Goal: Transaction & Acquisition: Purchase product/service

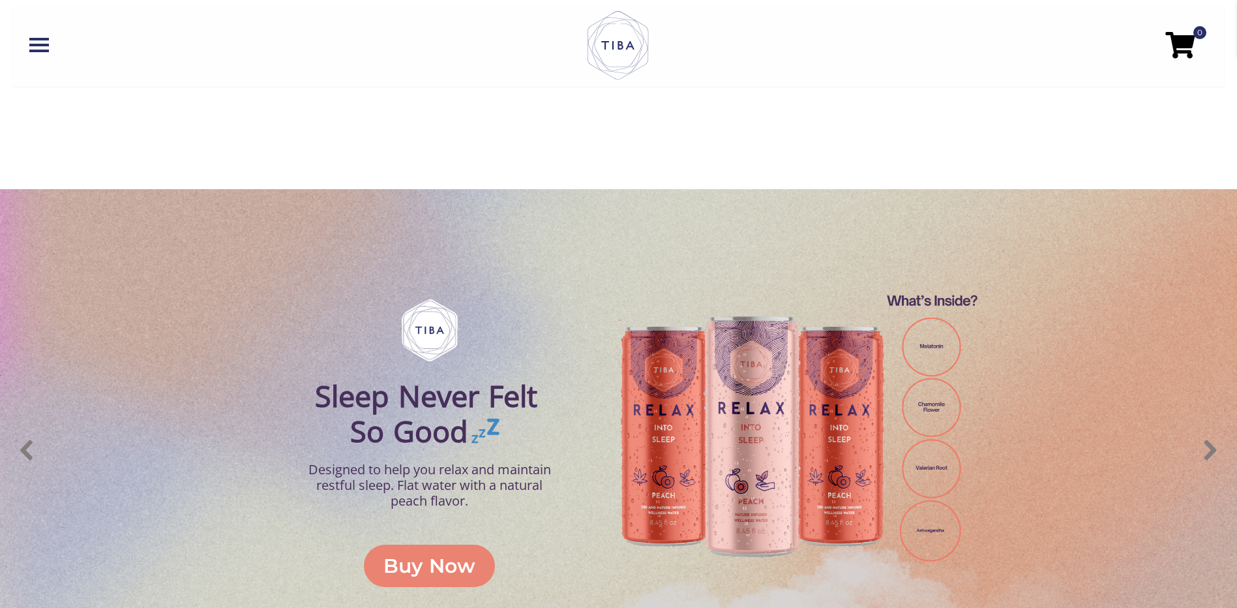
scroll to position [599, 0]
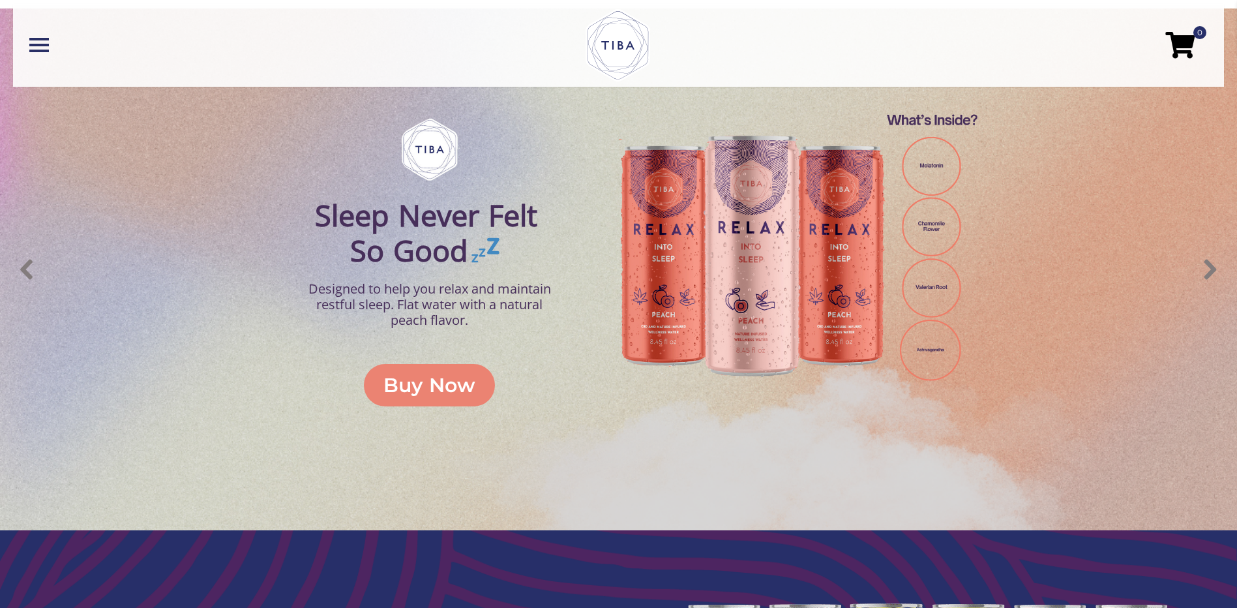
click at [436, 373] on div "Buy Now" at bounding box center [429, 384] width 92 height 29
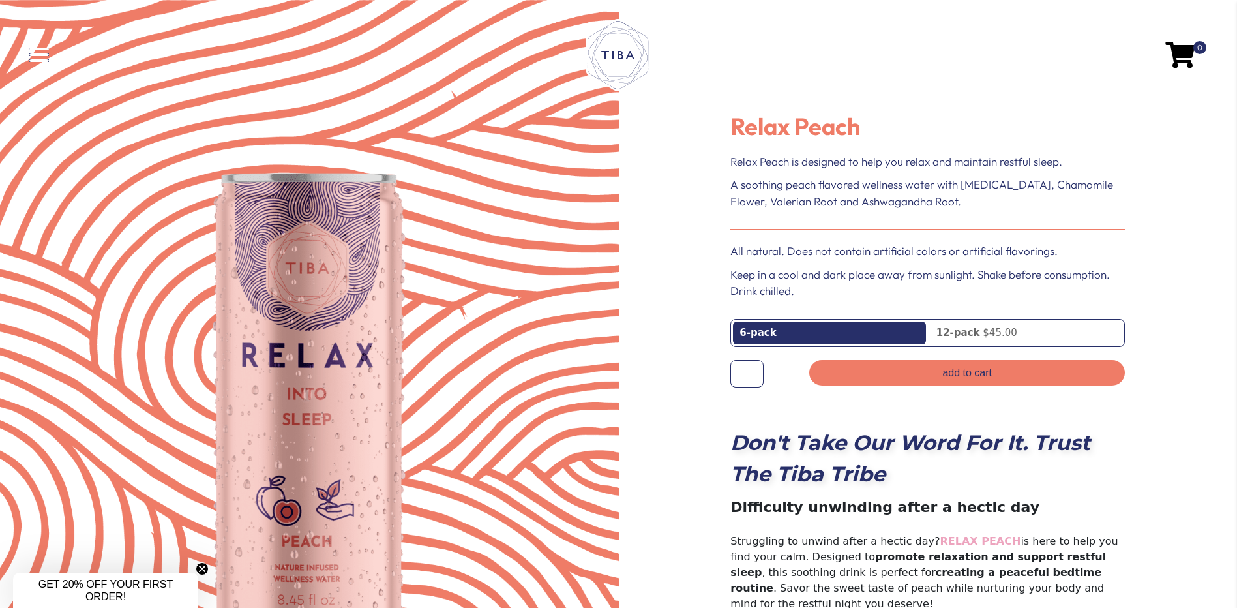
click at [46, 57] on link at bounding box center [225, 55] width 392 height 14
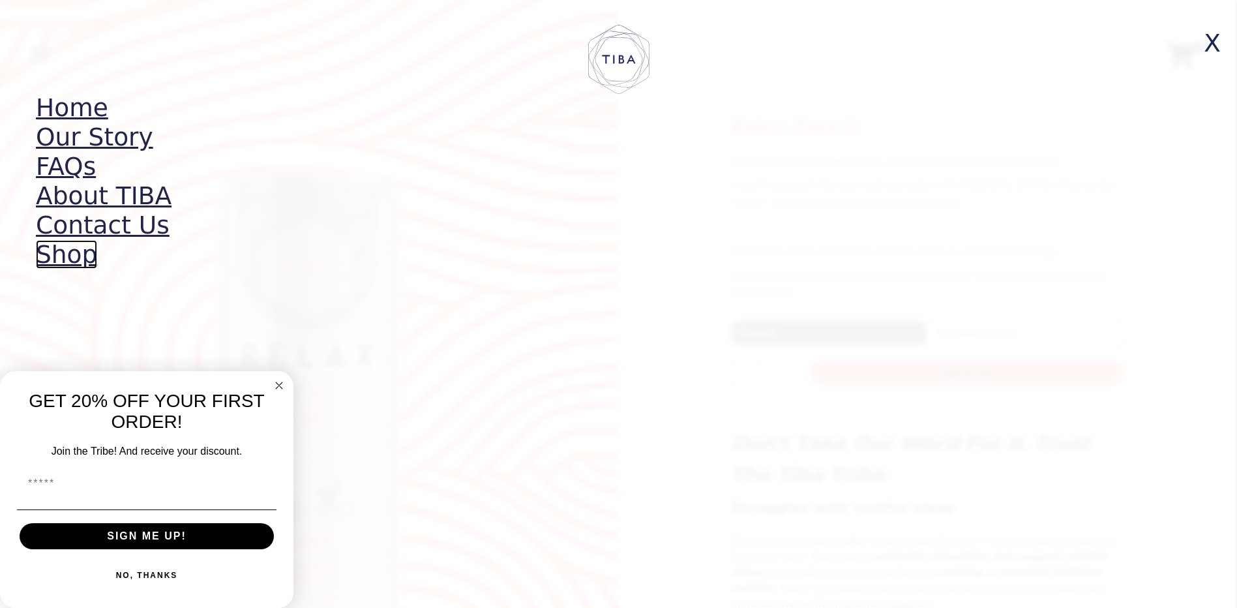
click at [74, 256] on link "Shop" at bounding box center [66, 254] width 61 height 29
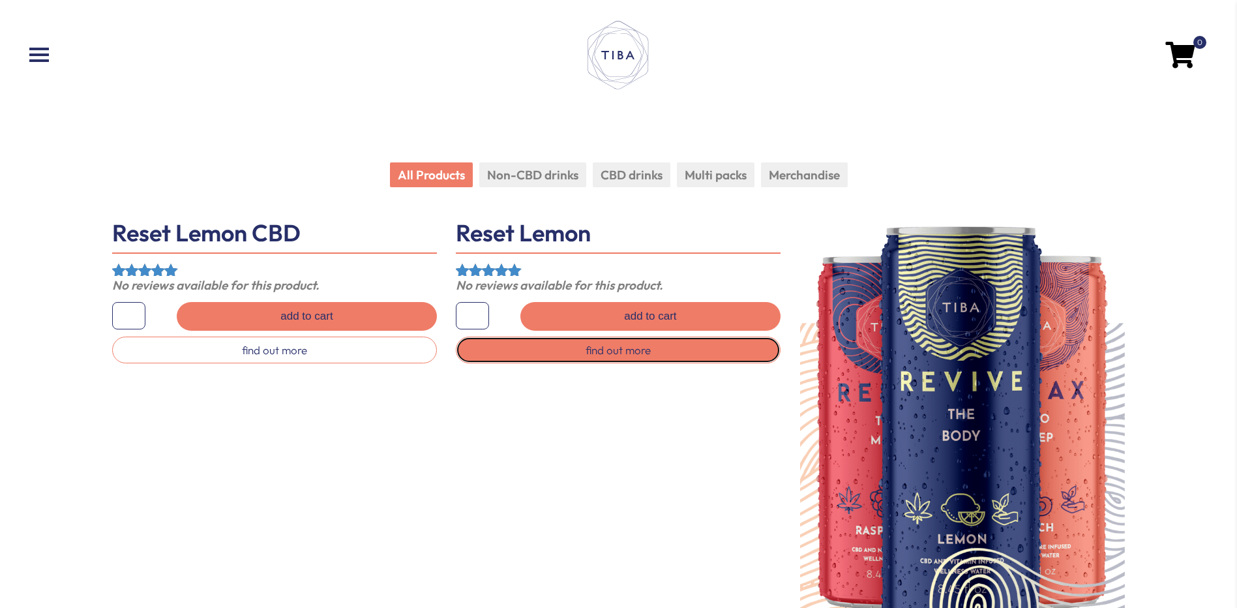
click at [604, 352] on link "find out more" at bounding box center [618, 349] width 325 height 27
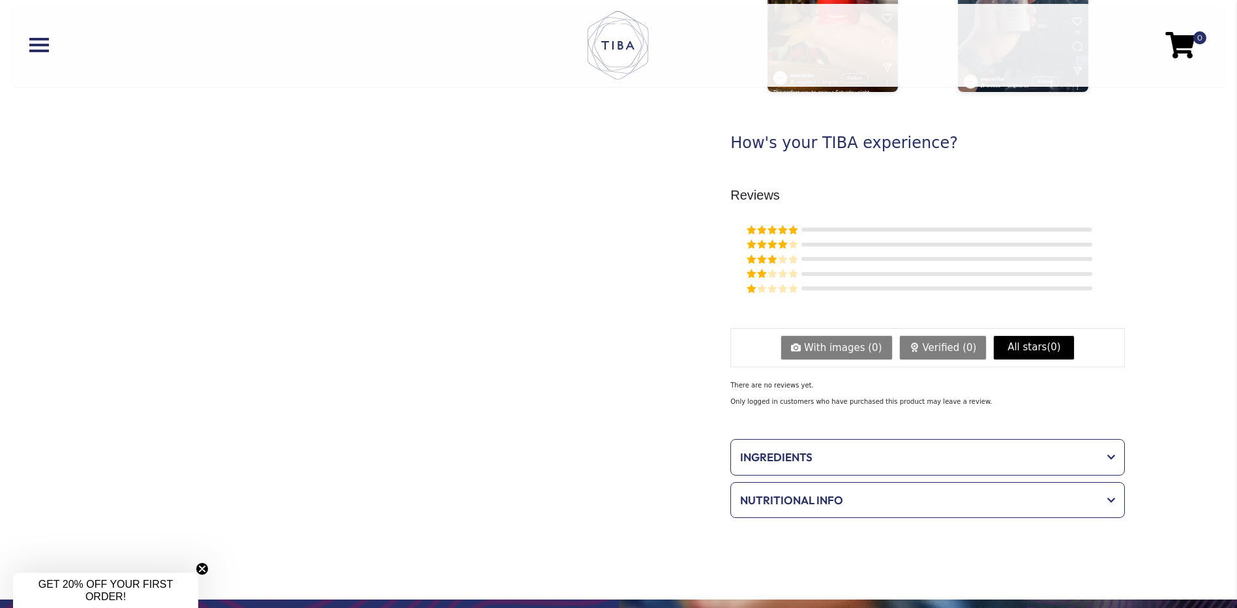
scroll to position [717, 0]
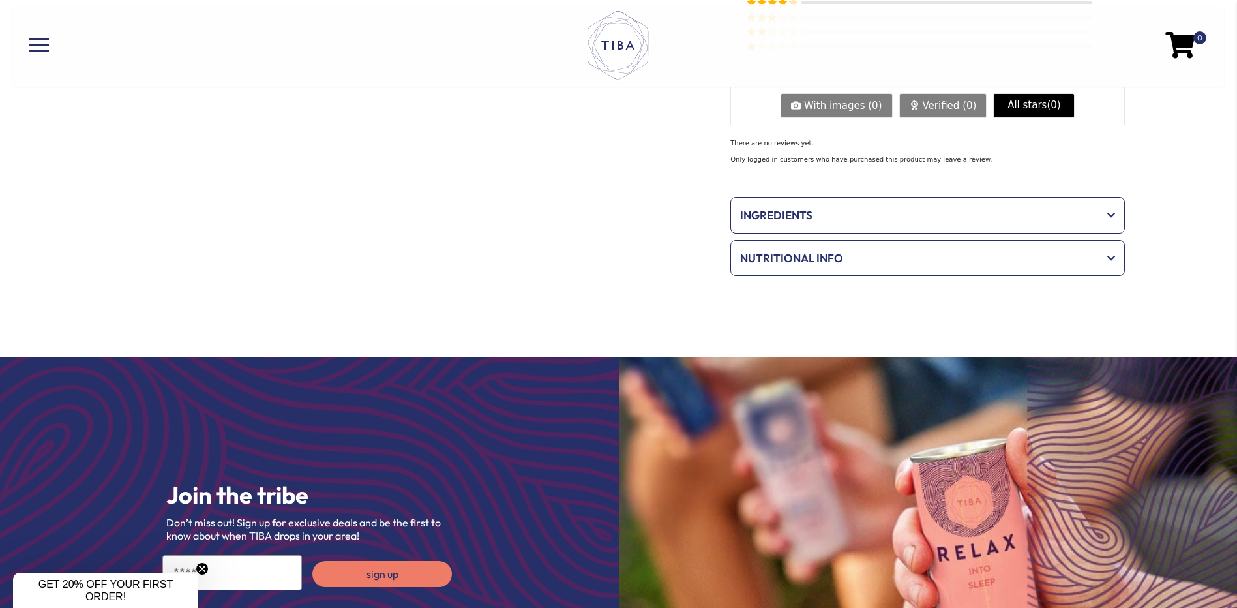
click at [866, 215] on span "Ingredients" at bounding box center [918, 215] width 357 height 17
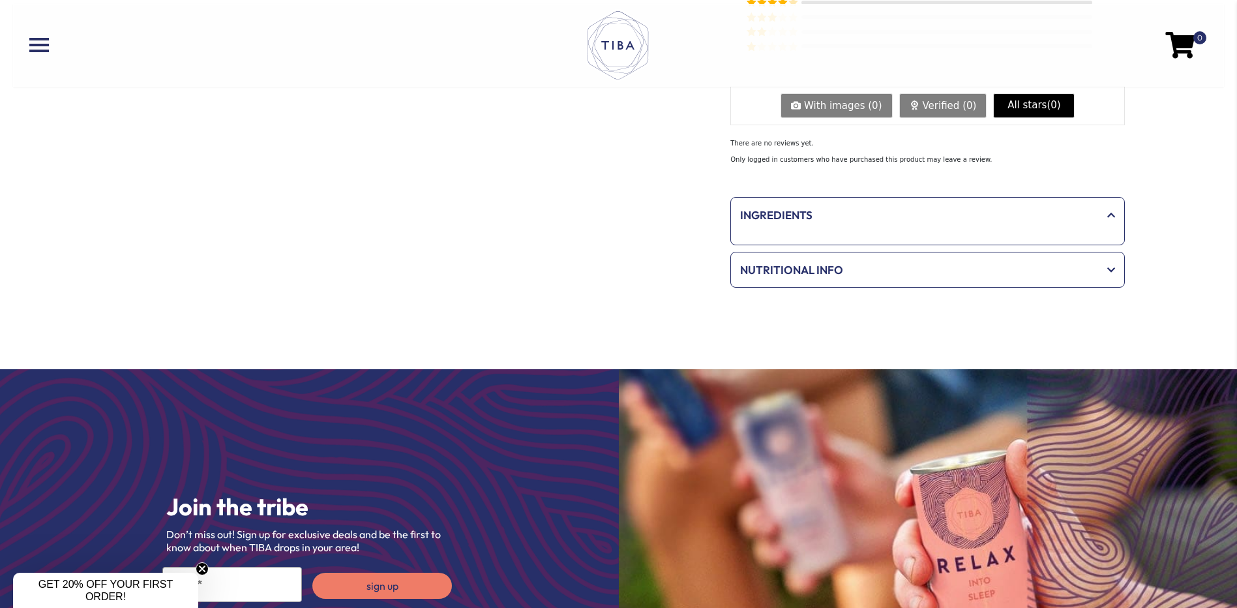
scroll to position [718, 0]
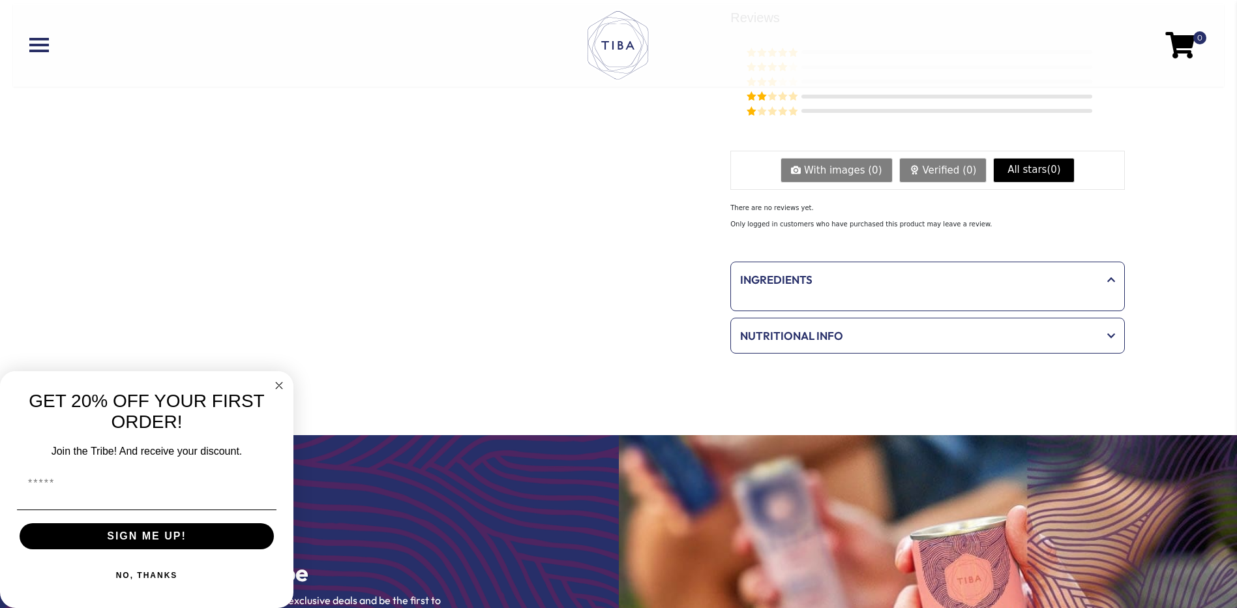
click at [839, 279] on span "Ingredients" at bounding box center [918, 279] width 357 height 17
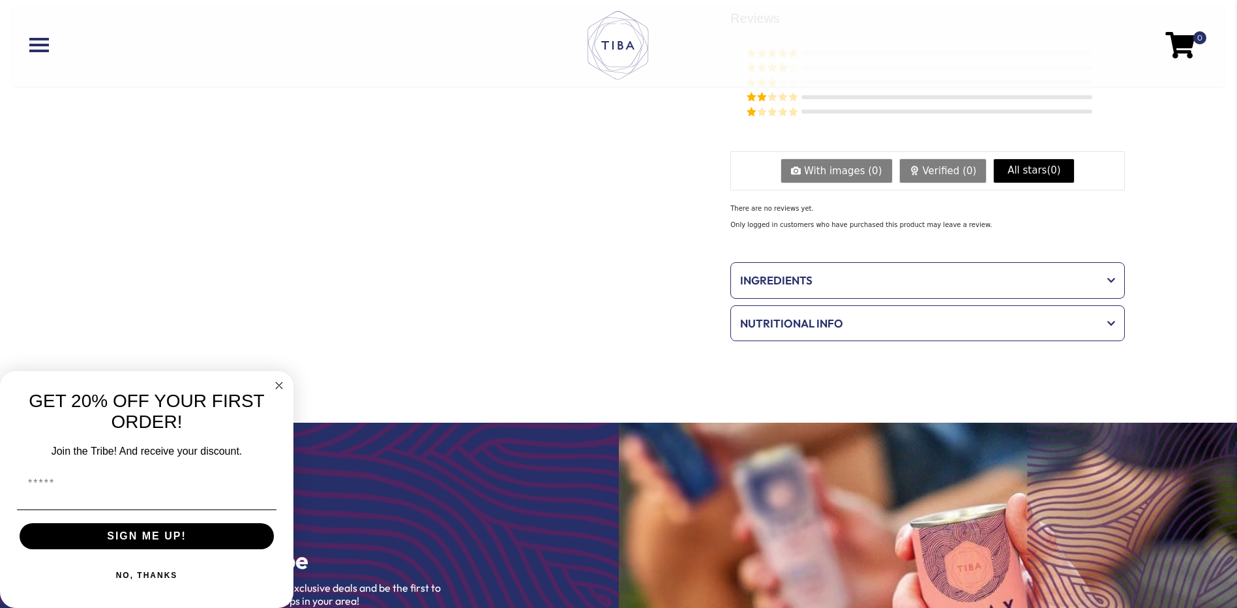
click at [839, 278] on span "Ingredients" at bounding box center [918, 280] width 357 height 17
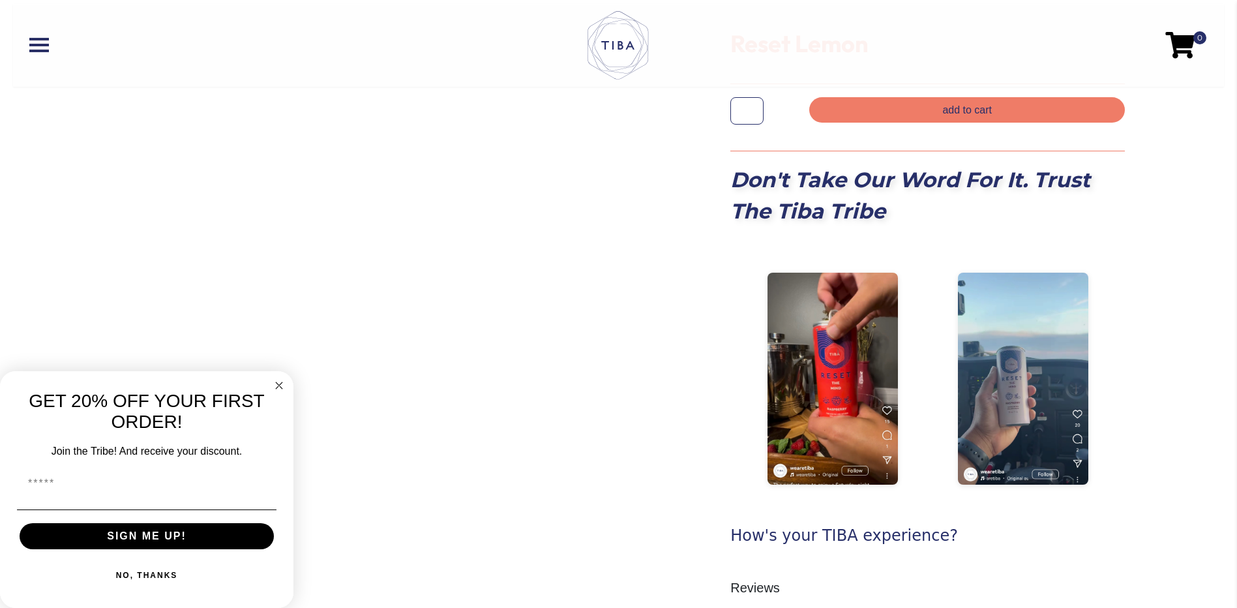
scroll to position [0, 0]
